Goal: Task Accomplishment & Management: Manage account settings

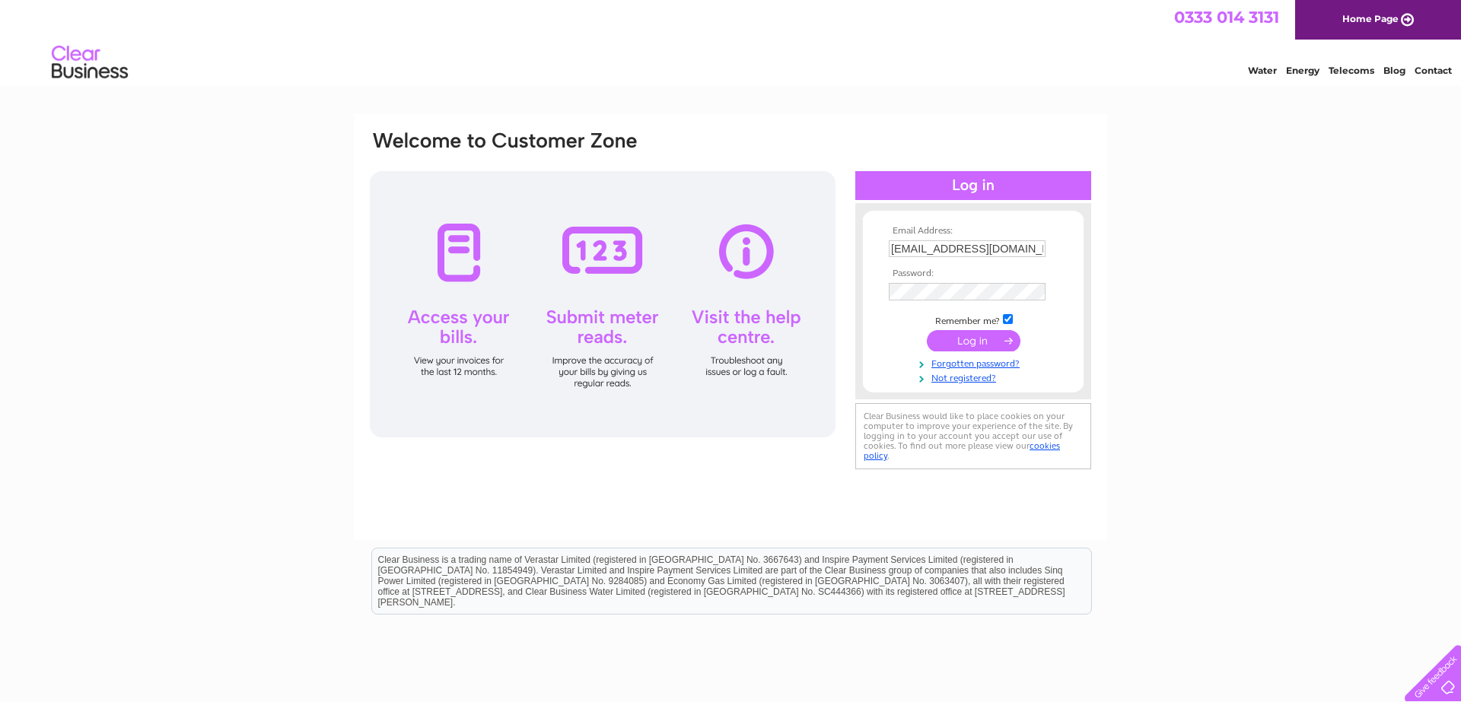
click at [959, 348] on input "submit" at bounding box center [974, 340] width 94 height 21
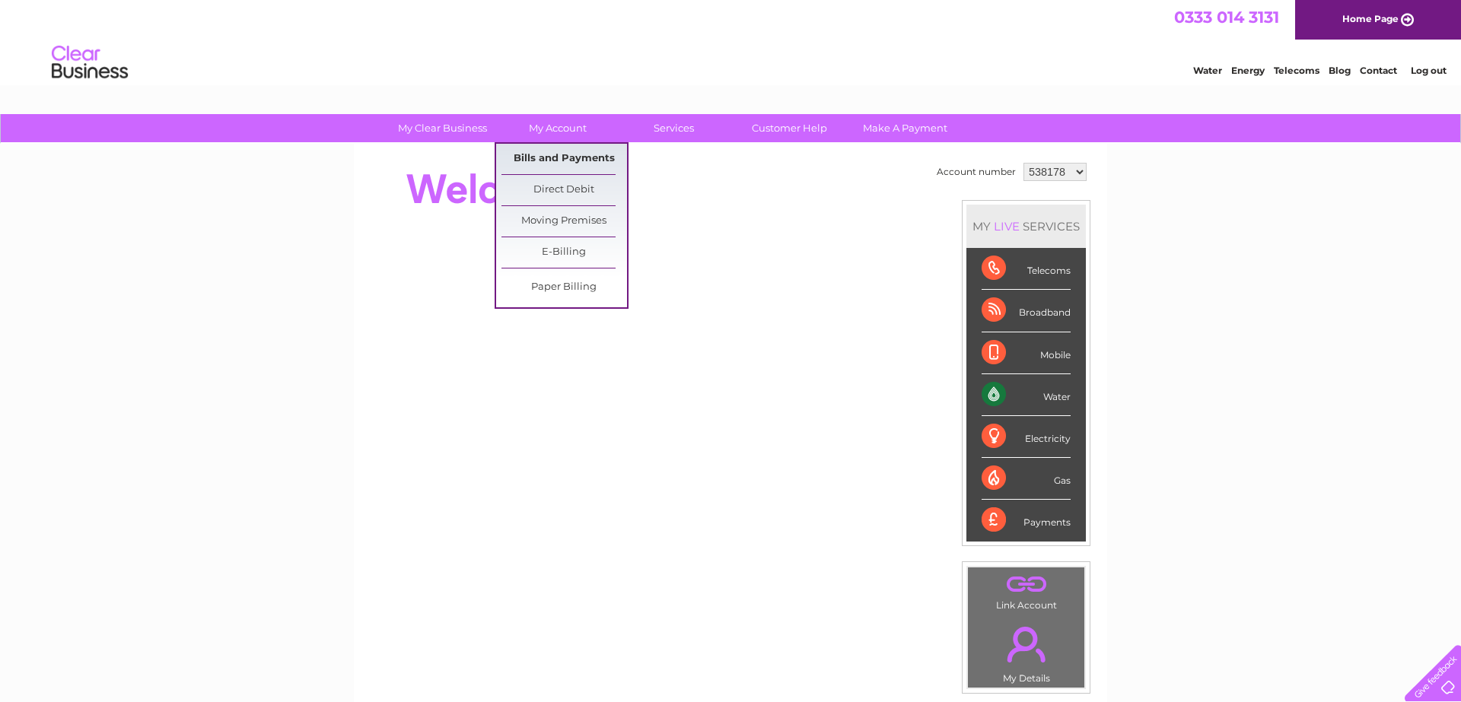
click at [557, 168] on link "Bills and Payments" at bounding box center [564, 159] width 126 height 30
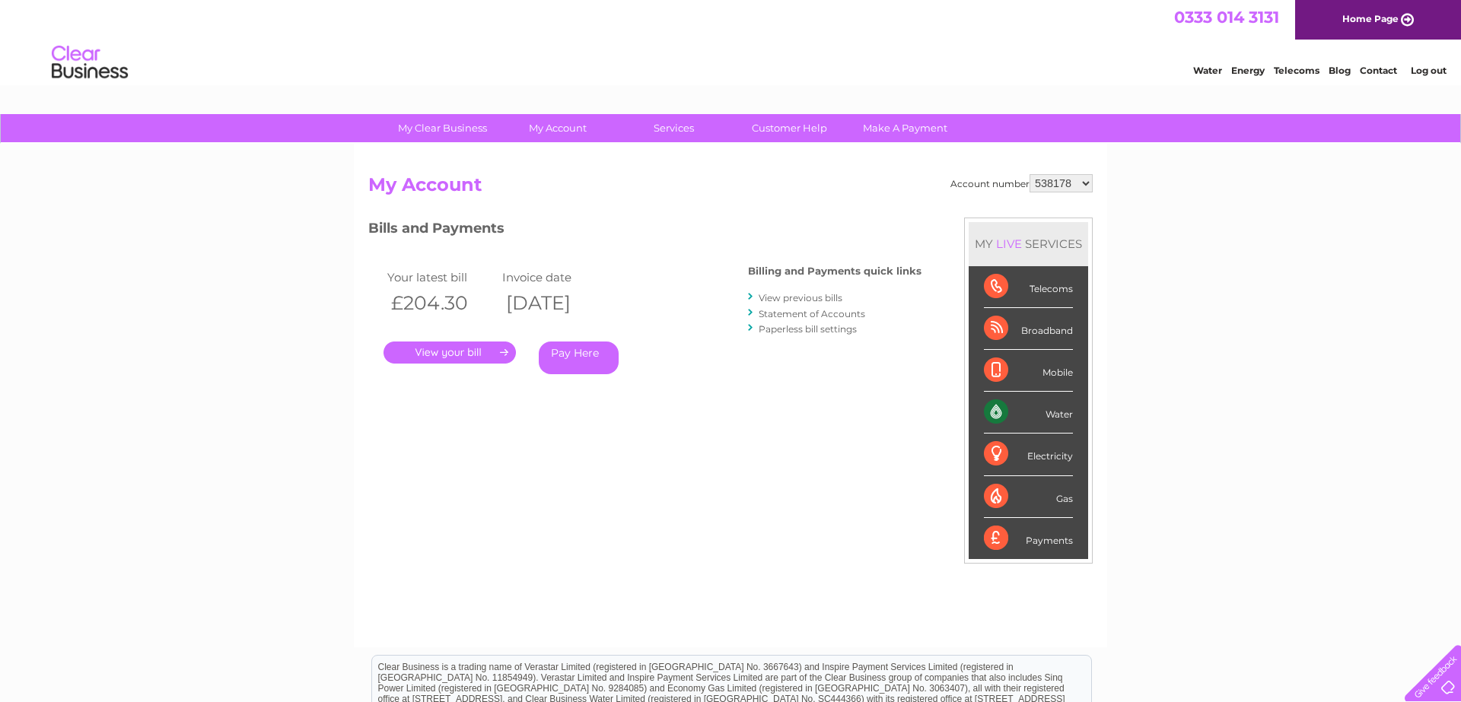
click at [440, 355] on link "." at bounding box center [449, 353] width 132 height 22
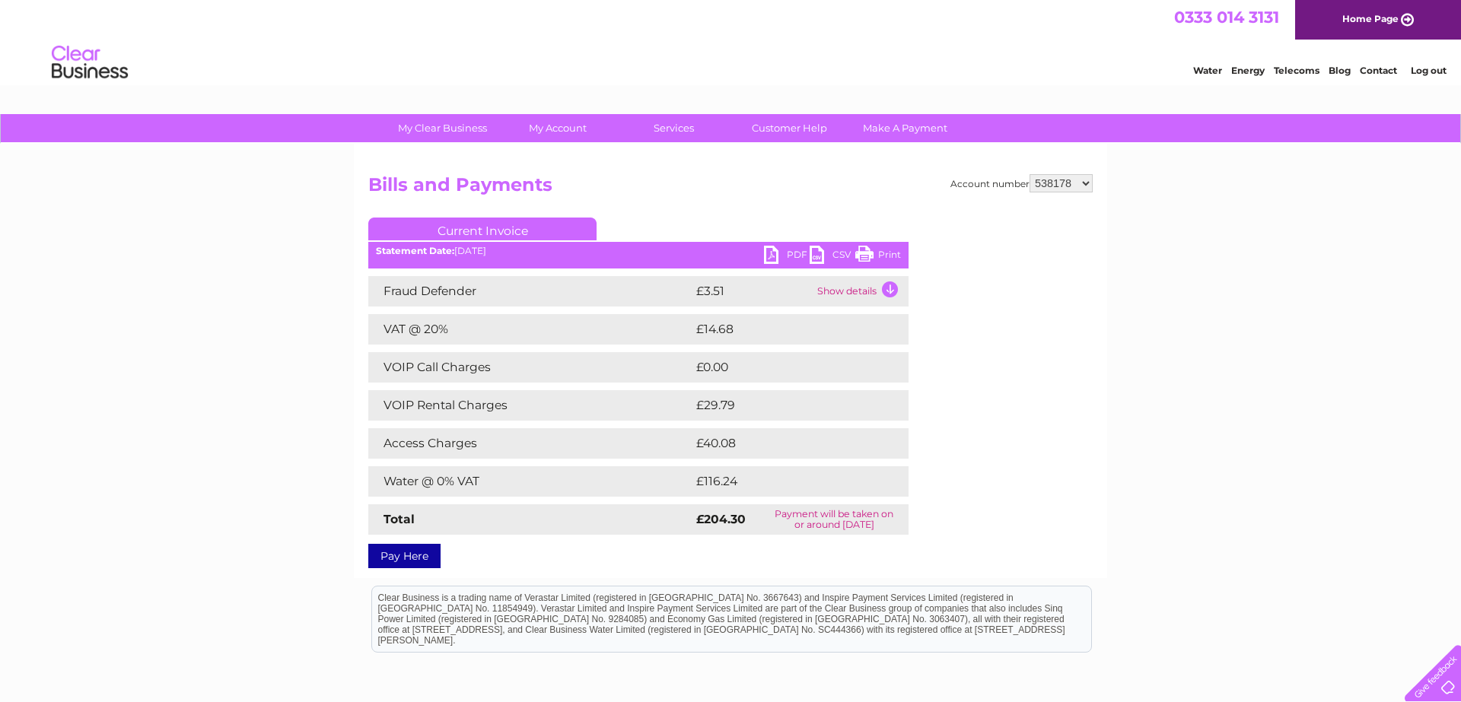
click at [892, 257] on link "Print" at bounding box center [878, 257] width 46 height 22
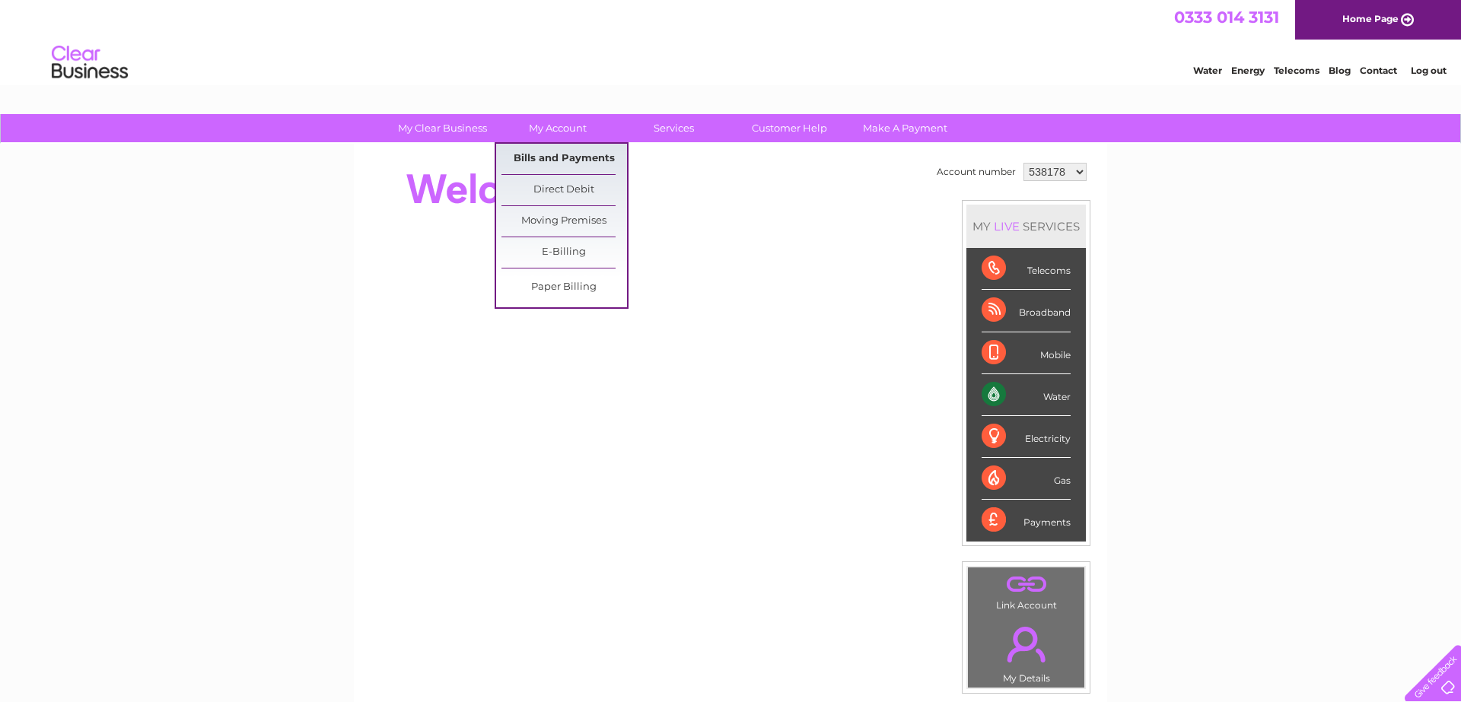
click at [546, 160] on link "Bills and Payments" at bounding box center [564, 159] width 126 height 30
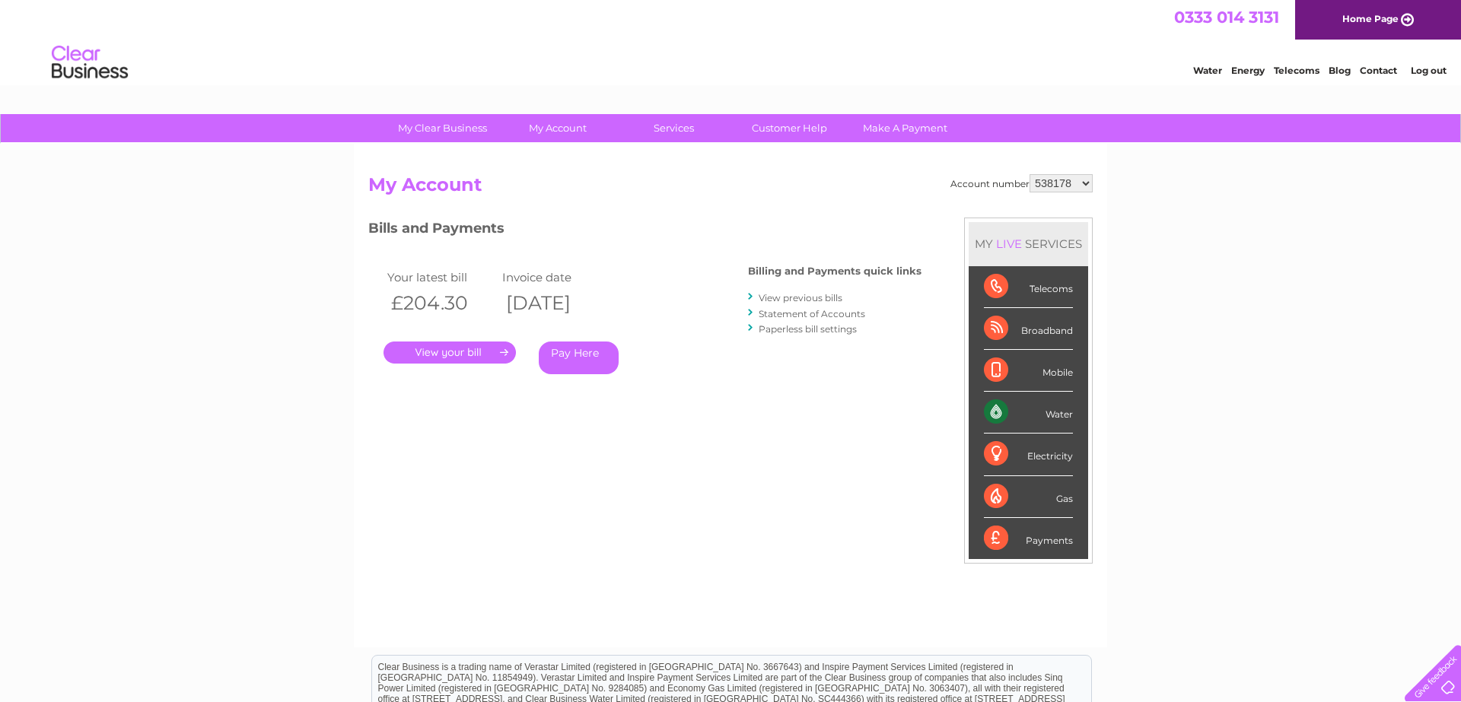
click at [443, 357] on link "." at bounding box center [449, 353] width 132 height 22
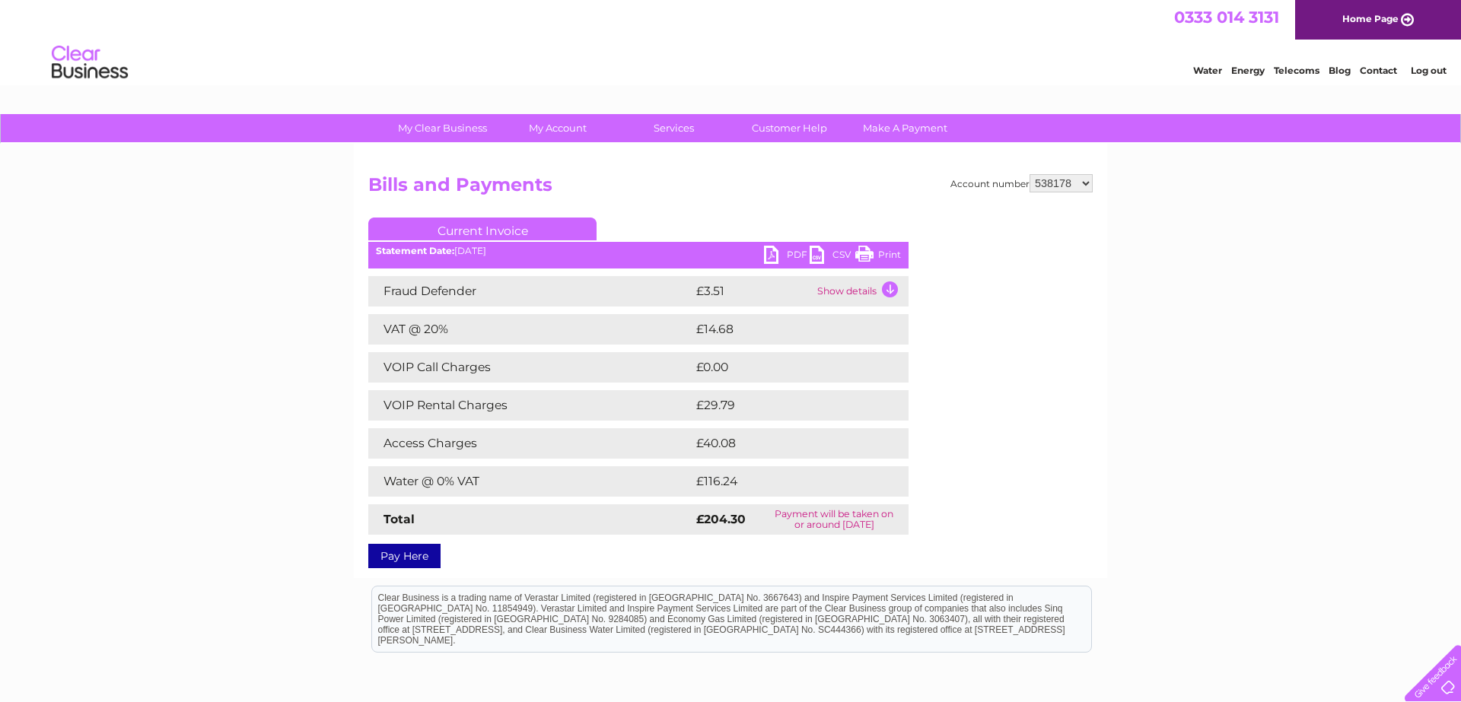
click at [896, 259] on link "Print" at bounding box center [878, 257] width 46 height 22
